Goal: Book appointment/travel/reservation

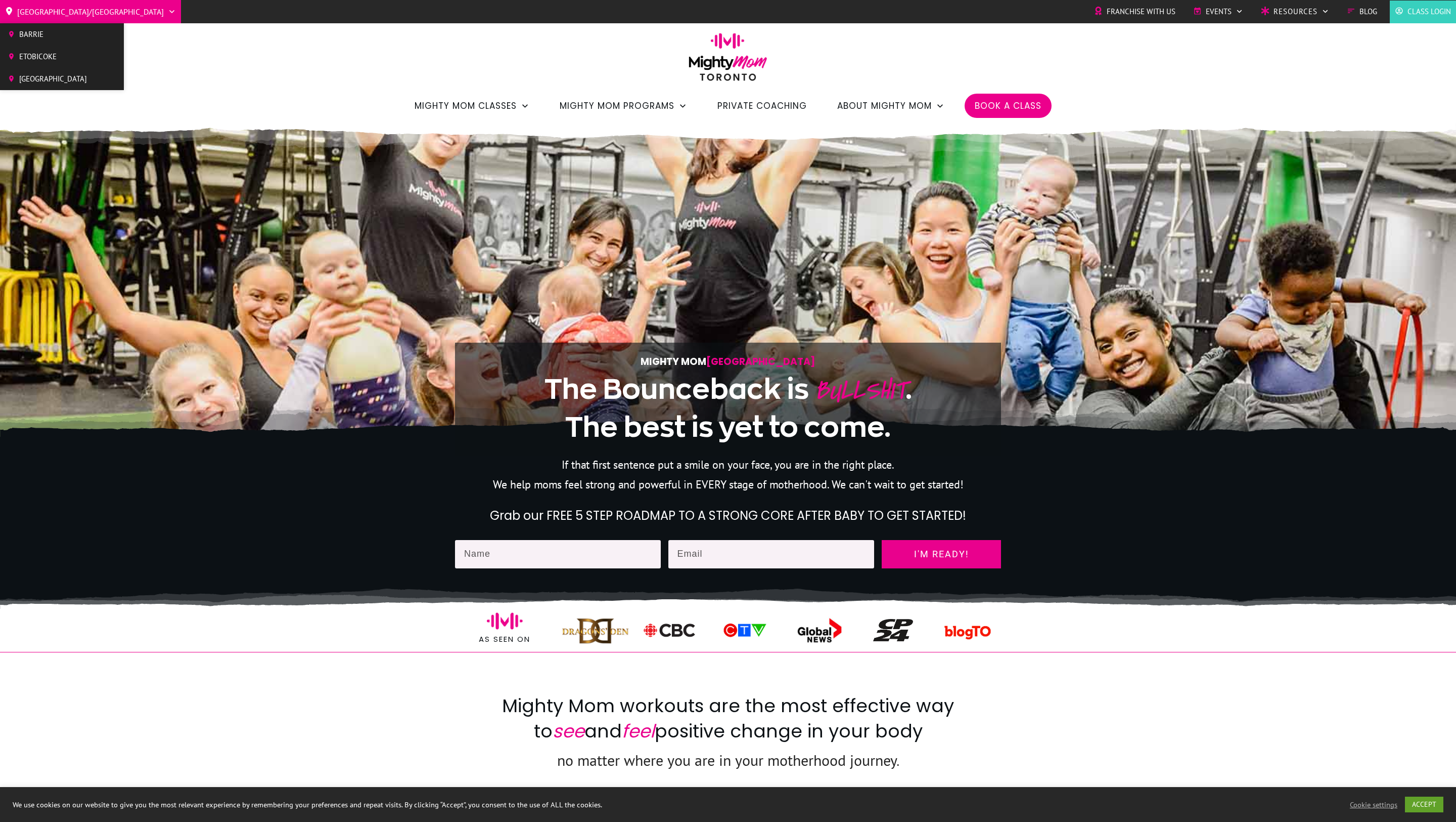
click at [60, 72] on span "[GEOGRAPHIC_DATA]" at bounding box center [53, 79] width 68 height 15
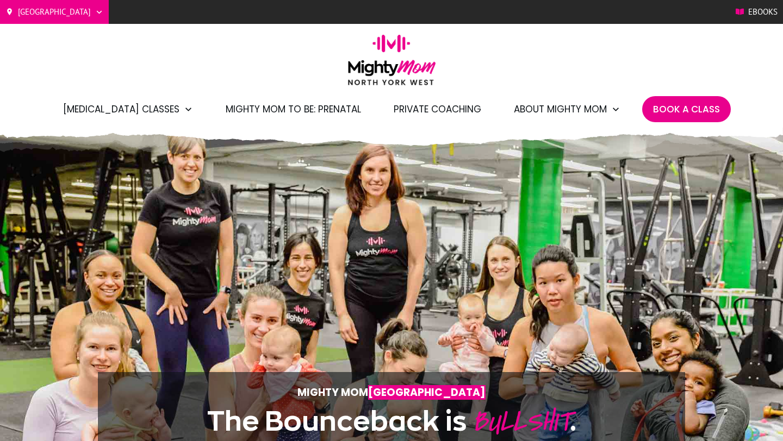
click at [690, 110] on span "Book A Class" at bounding box center [686, 109] width 67 height 18
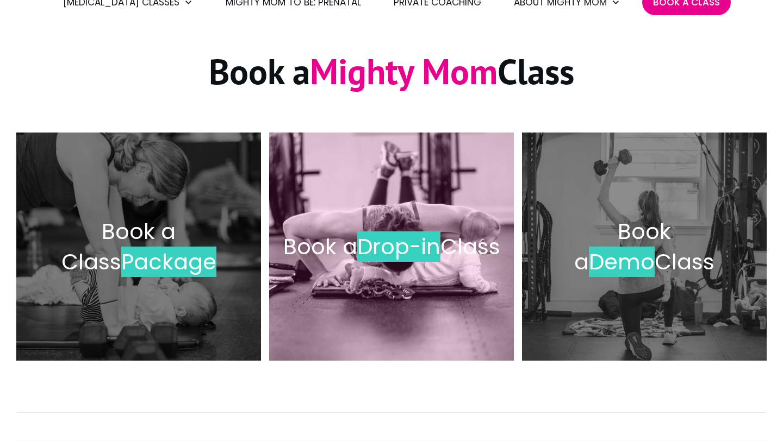
scroll to position [128, 0]
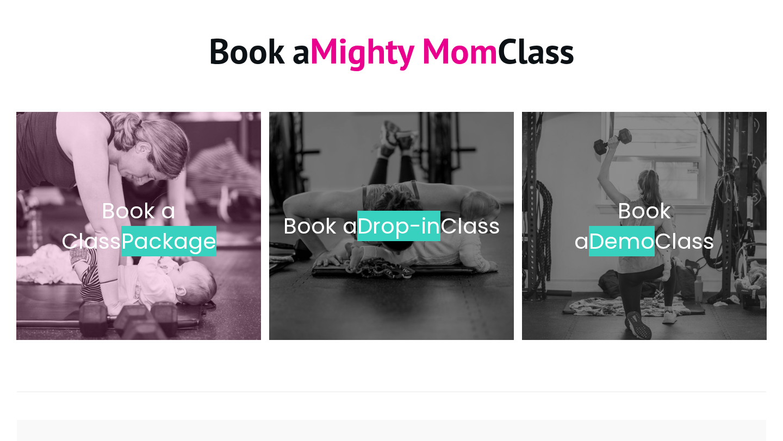
click at [137, 239] on span "Package" at bounding box center [168, 241] width 95 height 30
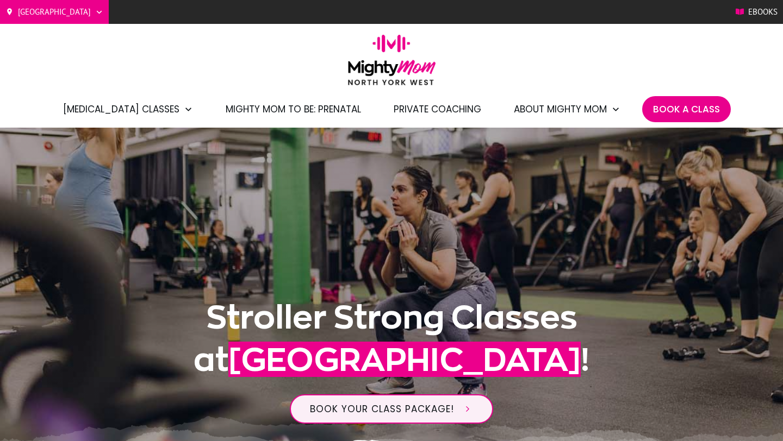
click at [682, 105] on span "Book A Class" at bounding box center [686, 109] width 67 height 18
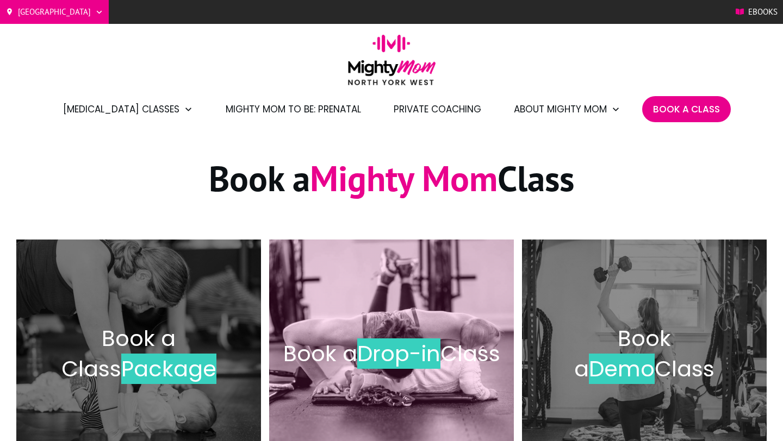
click at [347, 339] on h2 "Book a Drop-in Class" at bounding box center [391, 354] width 222 height 30
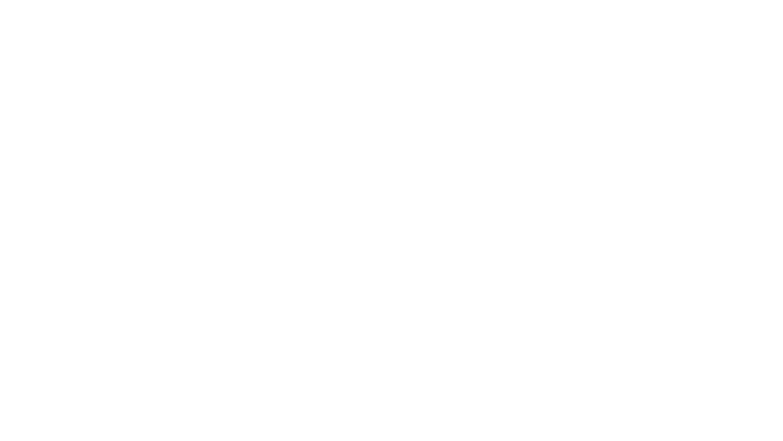
scroll to position [756, 0]
